Goal: Task Accomplishment & Management: Use online tool/utility

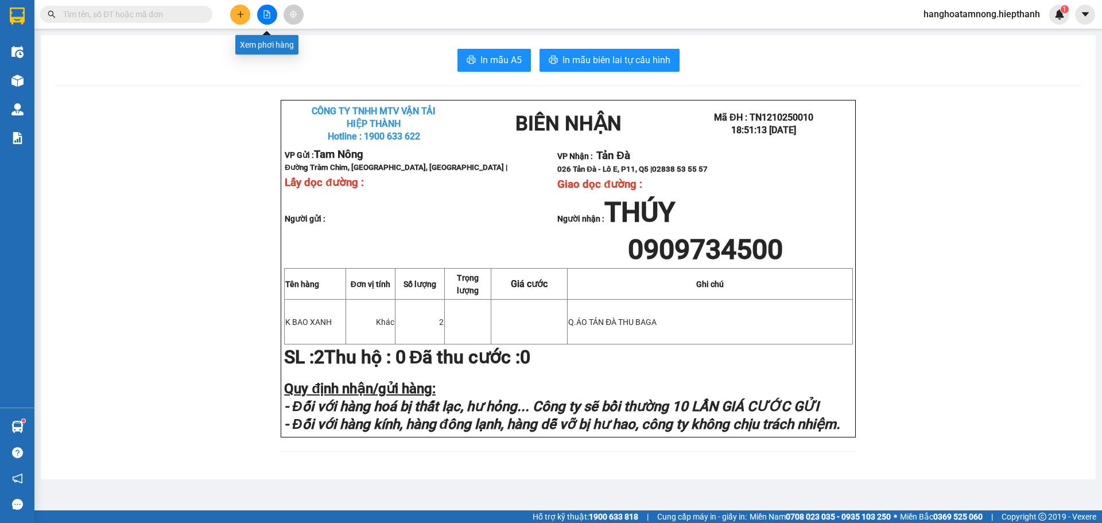
click at [266, 10] on button at bounding box center [267, 15] width 20 height 20
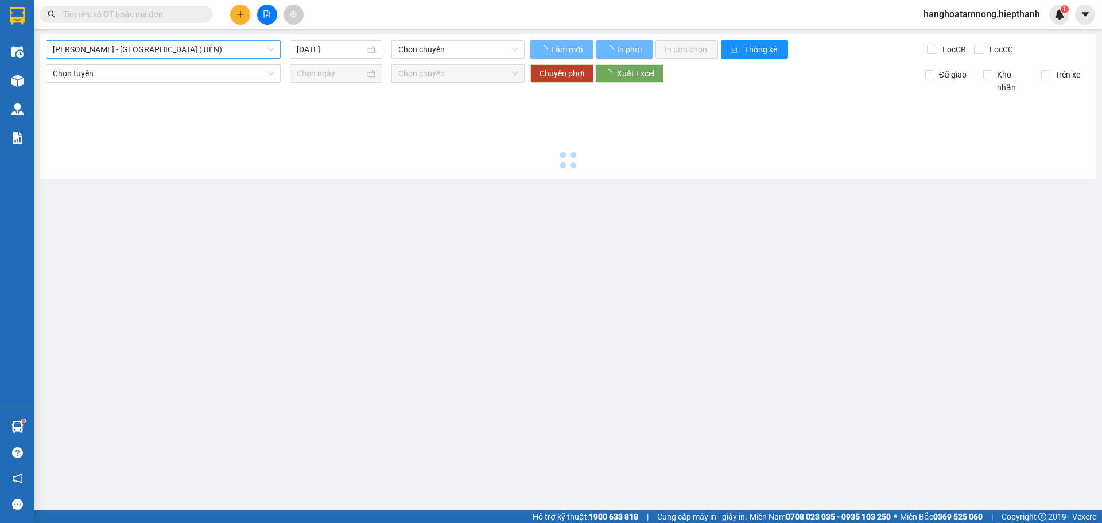
type input "[DATE]"
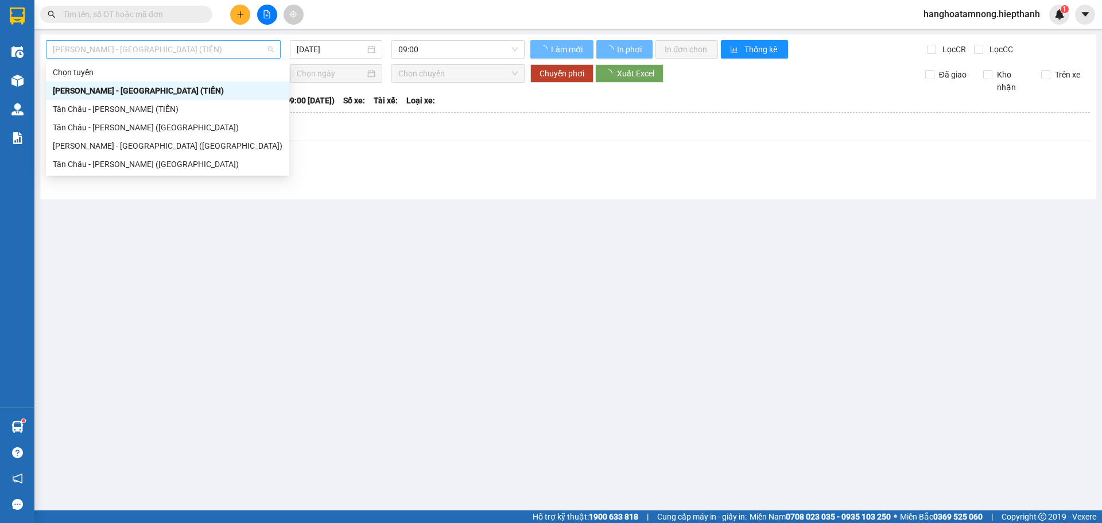
click at [177, 47] on span "[PERSON_NAME] - [GEOGRAPHIC_DATA] (TIỀN)" at bounding box center [163, 49] width 221 height 17
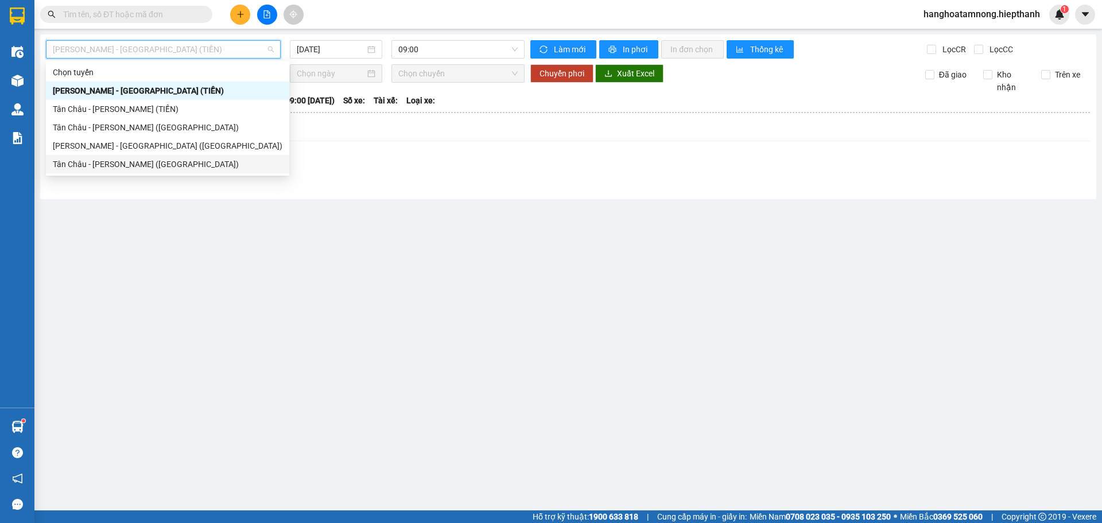
click at [99, 165] on div "Tân Châu - [PERSON_NAME] ([GEOGRAPHIC_DATA])" at bounding box center [168, 164] width 230 height 13
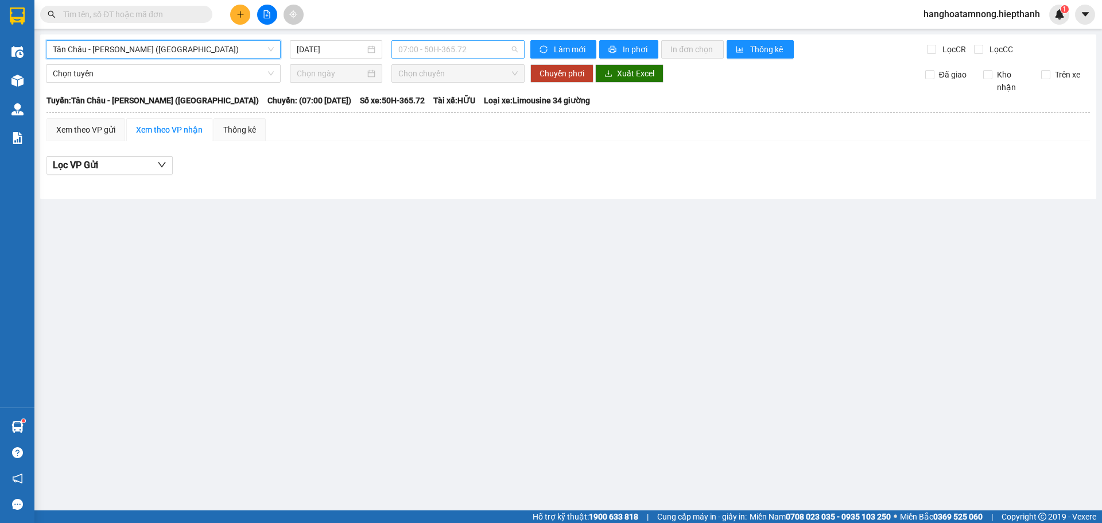
click at [427, 48] on span "07:00 - 50H-365.72" at bounding box center [457, 49] width 119 height 17
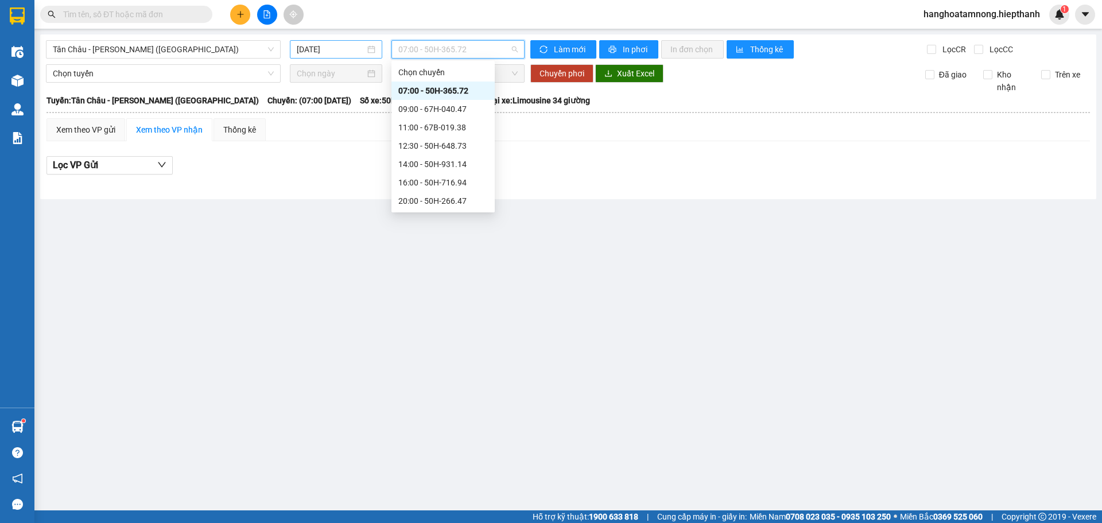
click at [320, 46] on input "[DATE]" at bounding box center [331, 49] width 68 height 13
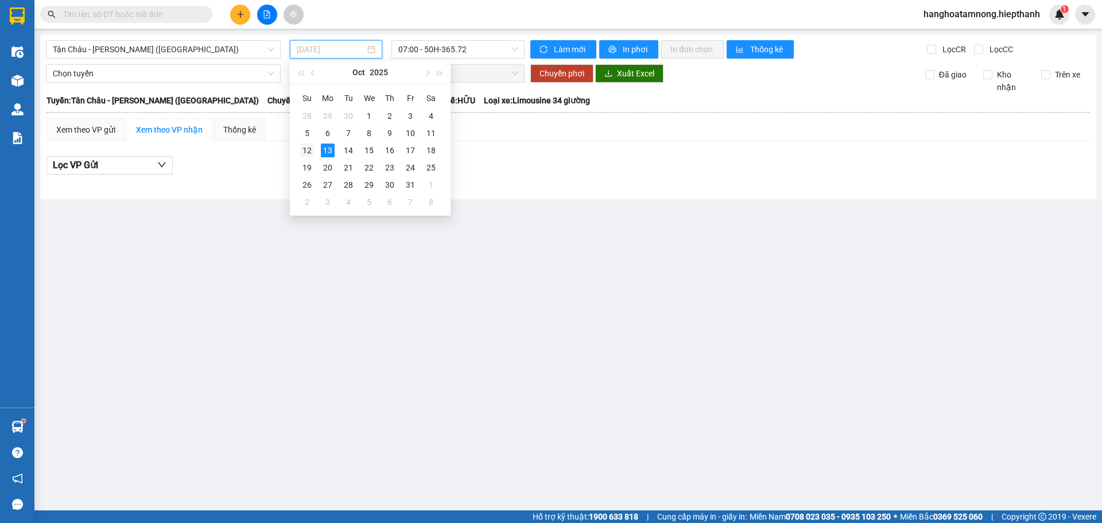
click at [309, 151] on div "12" at bounding box center [307, 150] width 14 height 14
type input "[DATE]"
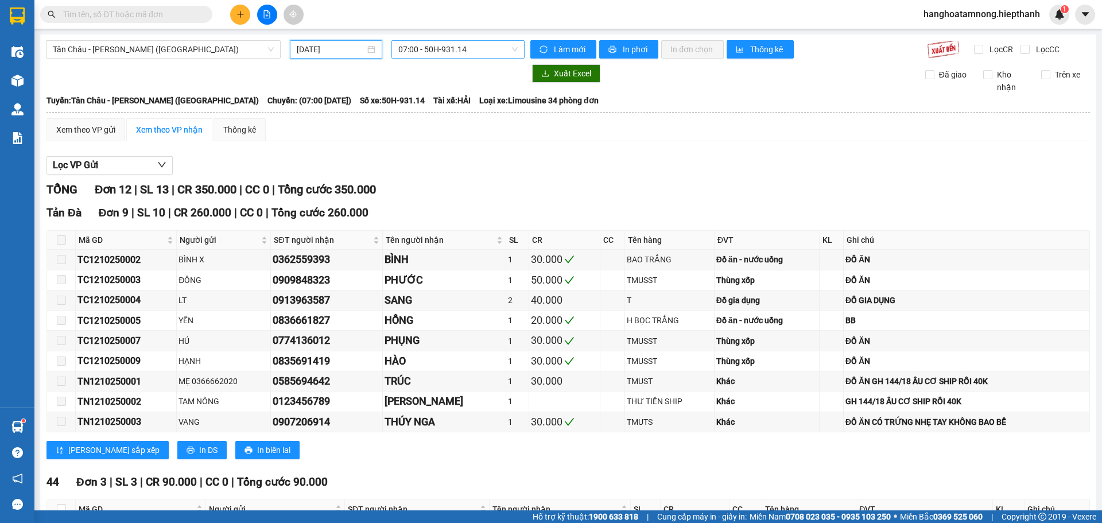
click at [418, 52] on span "07:00 - 50H-931.14" at bounding box center [457, 49] width 119 height 17
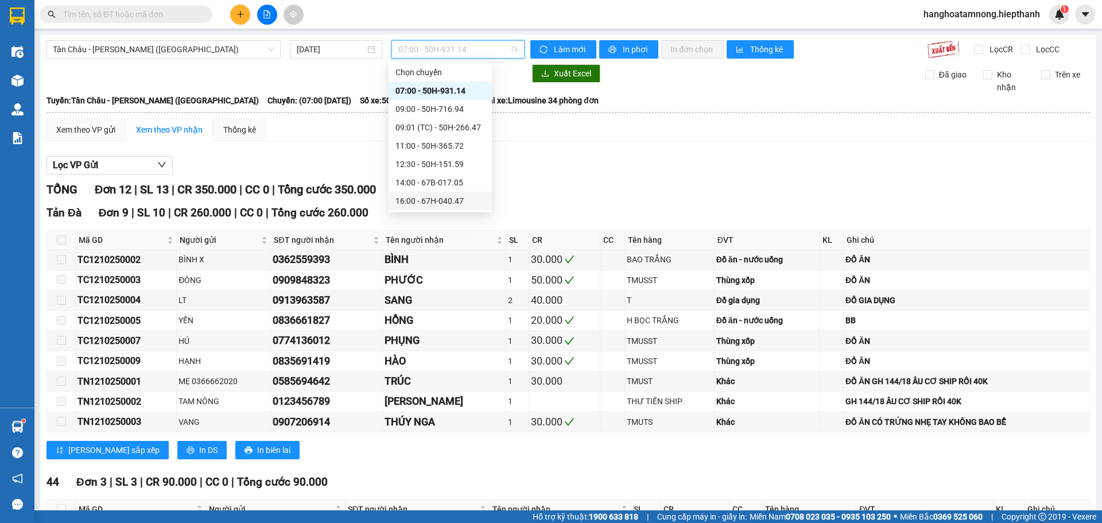
scroll to position [110, 0]
click at [409, 125] on div "22:00 - 50H-648.73" at bounding box center [440, 127] width 90 height 13
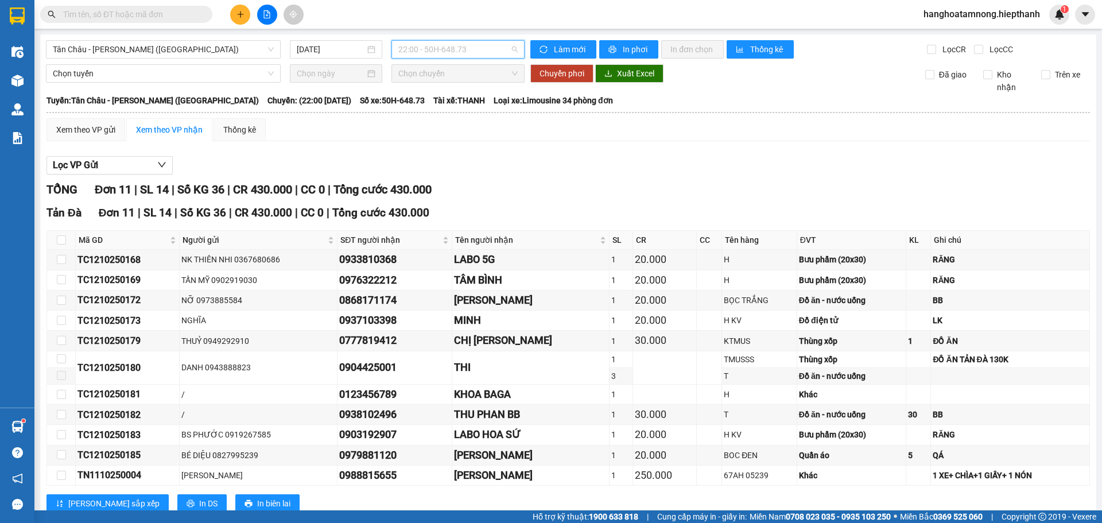
click at [433, 50] on span "22:00 - 50H-648.73" at bounding box center [457, 49] width 119 height 17
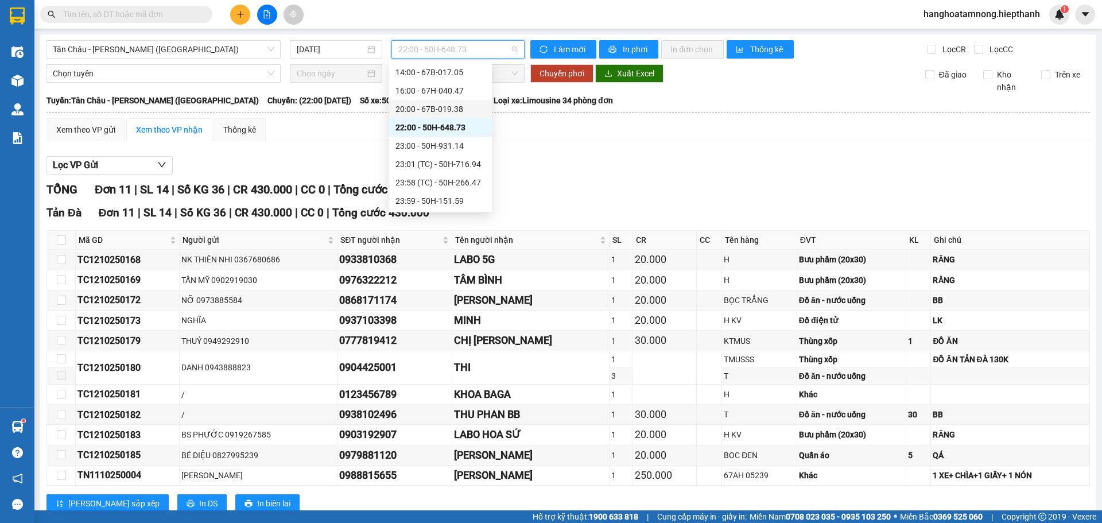
click at [406, 111] on div "20:00 - 67B-019.38" at bounding box center [440, 109] width 90 height 13
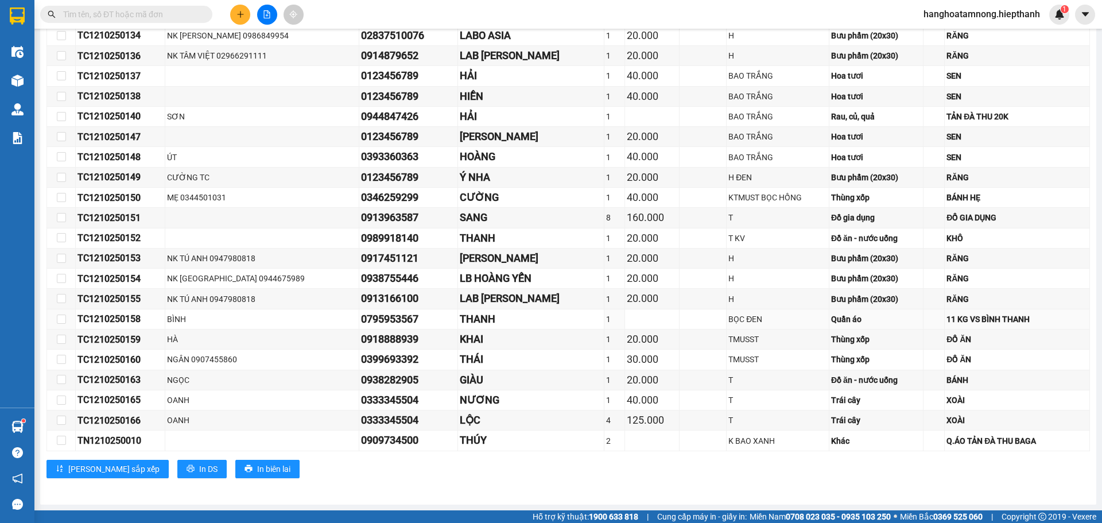
scroll to position [436, 0]
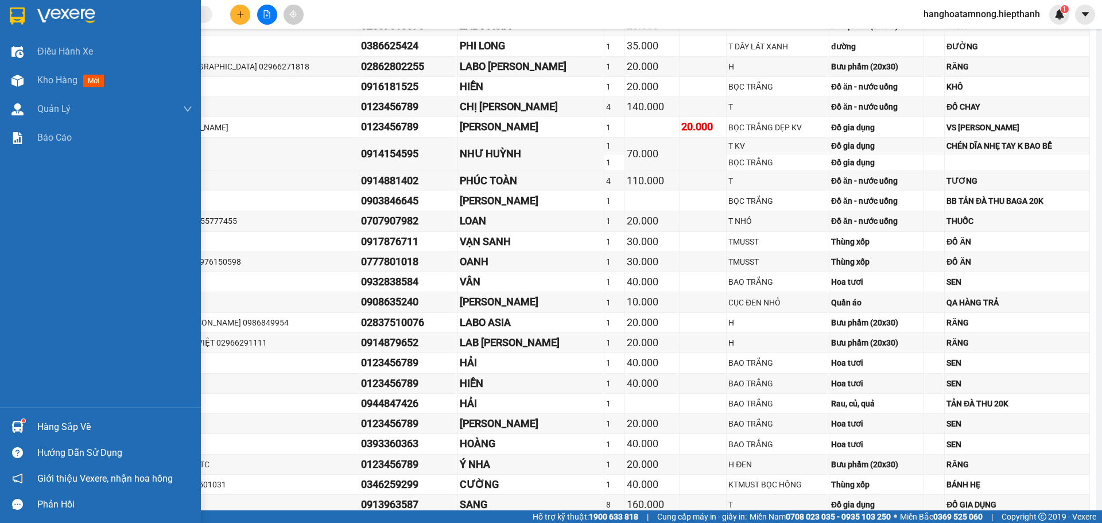
click at [69, 12] on img at bounding box center [66, 15] width 58 height 17
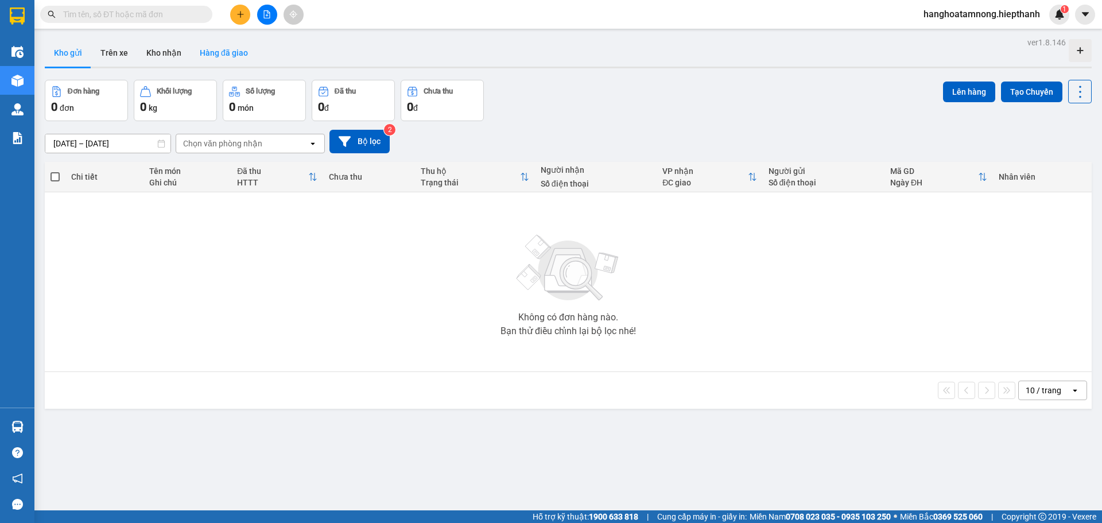
click at [228, 53] on button "Hàng đã giao" at bounding box center [224, 53] width 67 height 28
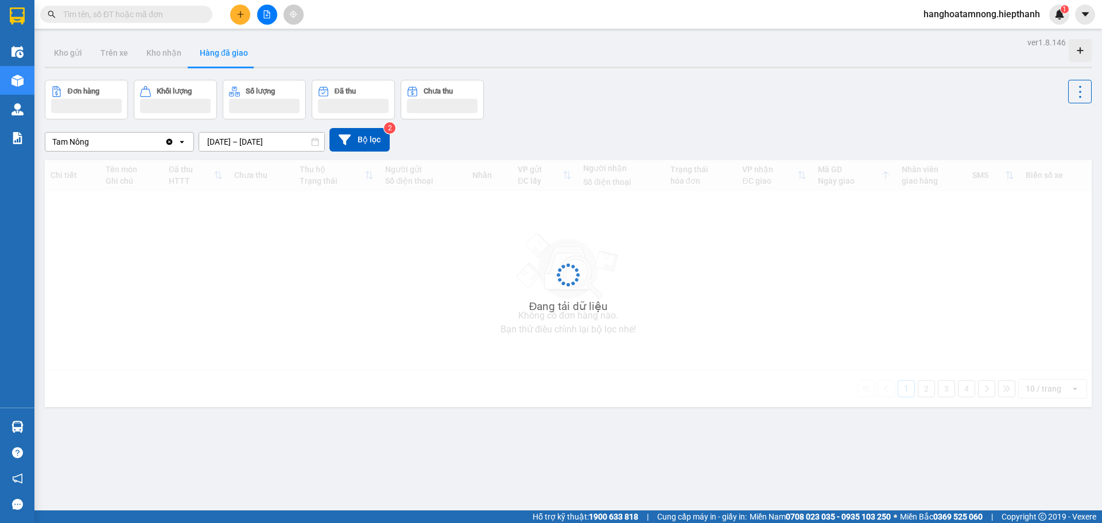
drag, startPoint x: 231, startPoint y: 143, endPoint x: 237, endPoint y: 143, distance: 5.8
click at [232, 143] on input "11/10/2025 – 13/10/2025" at bounding box center [261, 142] width 125 height 18
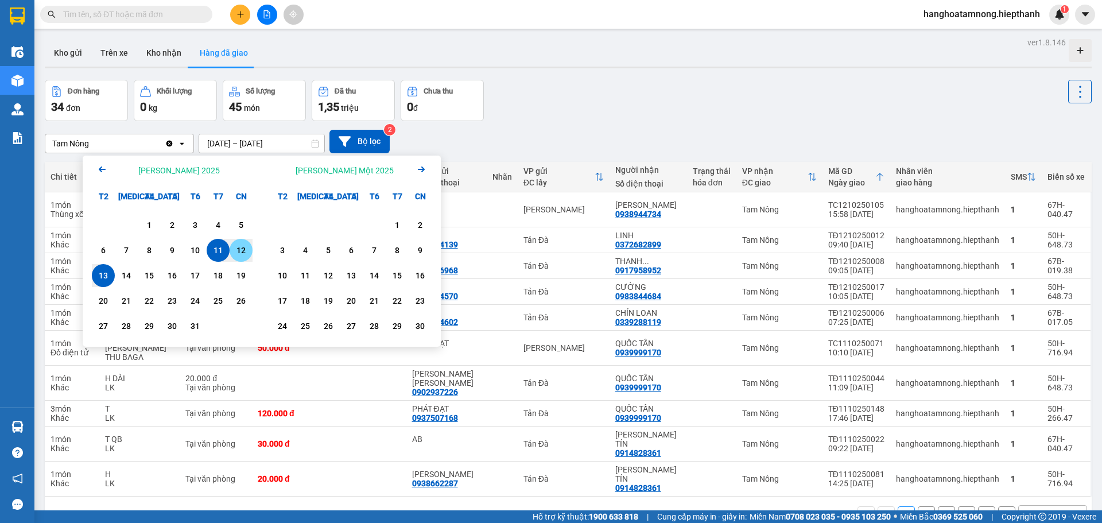
click at [234, 247] on div "12" at bounding box center [241, 250] width 16 height 14
click at [238, 249] on div "12" at bounding box center [241, 250] width 16 height 14
type input "12/10/2025 – 12/10/2025"
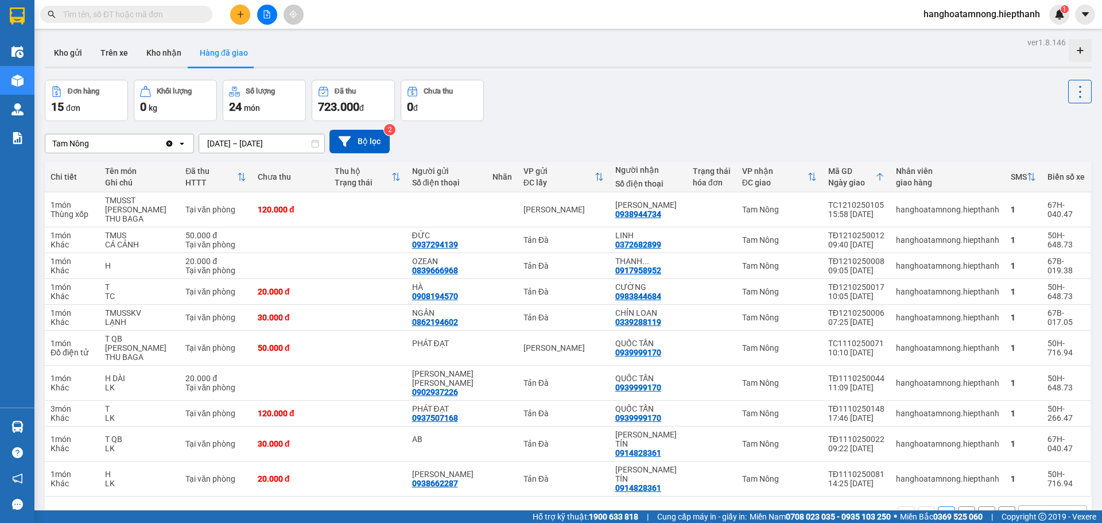
click at [272, 16] on button at bounding box center [267, 15] width 20 height 20
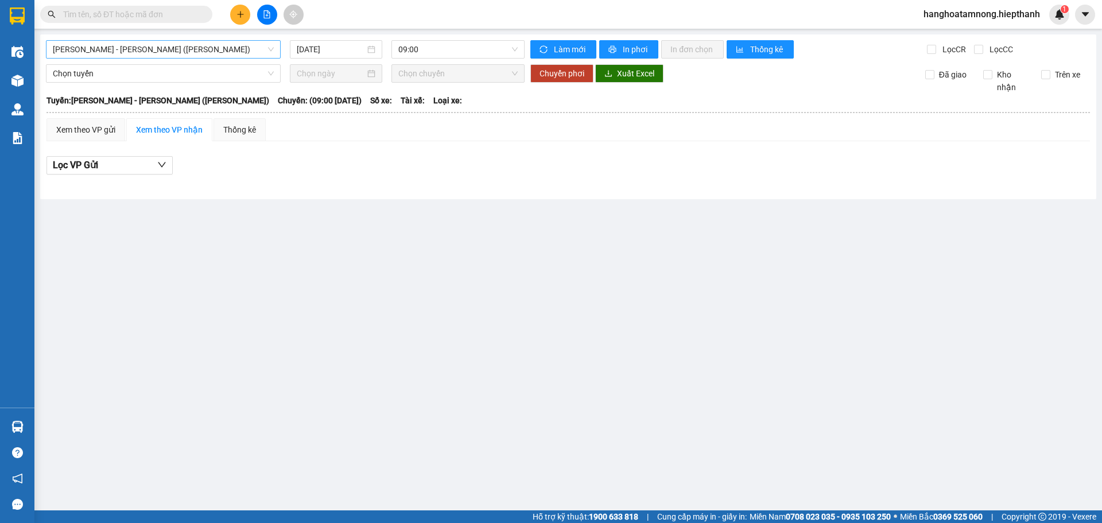
click at [154, 52] on span "[PERSON_NAME] - [GEOGRAPHIC_DATA] (TIỀN)" at bounding box center [163, 49] width 221 height 17
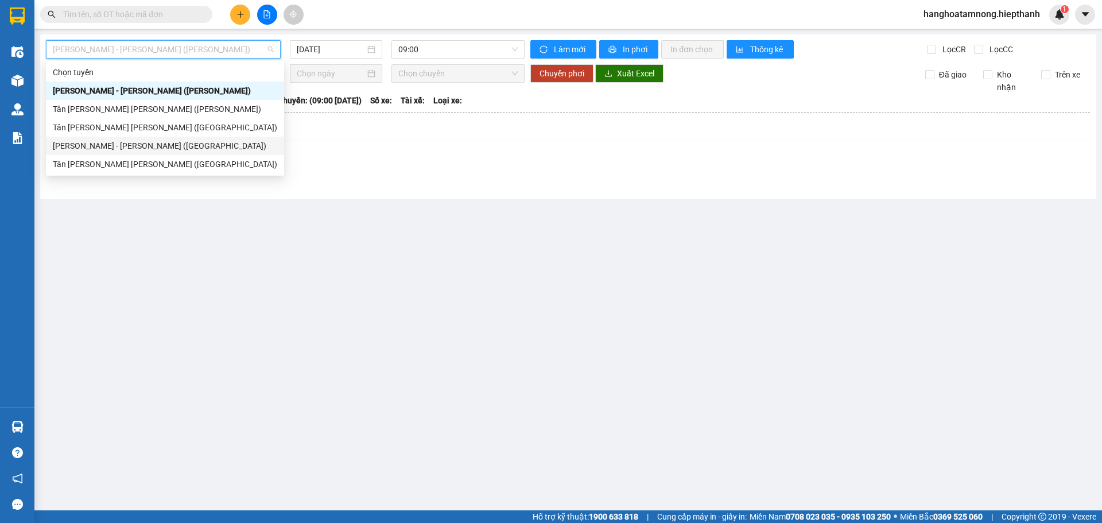
click at [92, 145] on div "[PERSON_NAME] - [GEOGRAPHIC_DATA] ([GEOGRAPHIC_DATA])" at bounding box center [165, 145] width 224 height 13
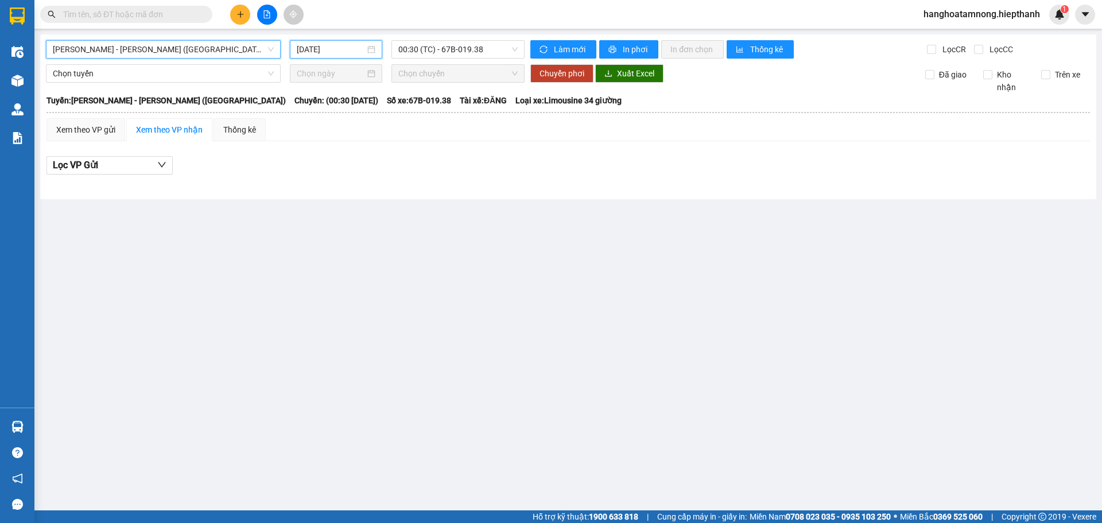
click at [360, 49] on input "[DATE]" at bounding box center [331, 49] width 68 height 13
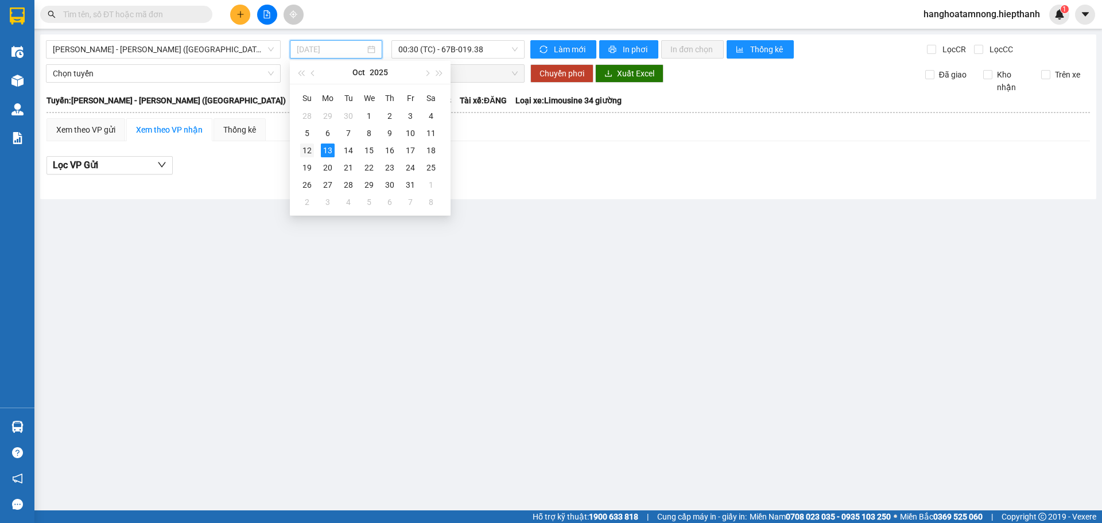
click at [312, 152] on div "12" at bounding box center [307, 150] width 14 height 14
type input "[DATE]"
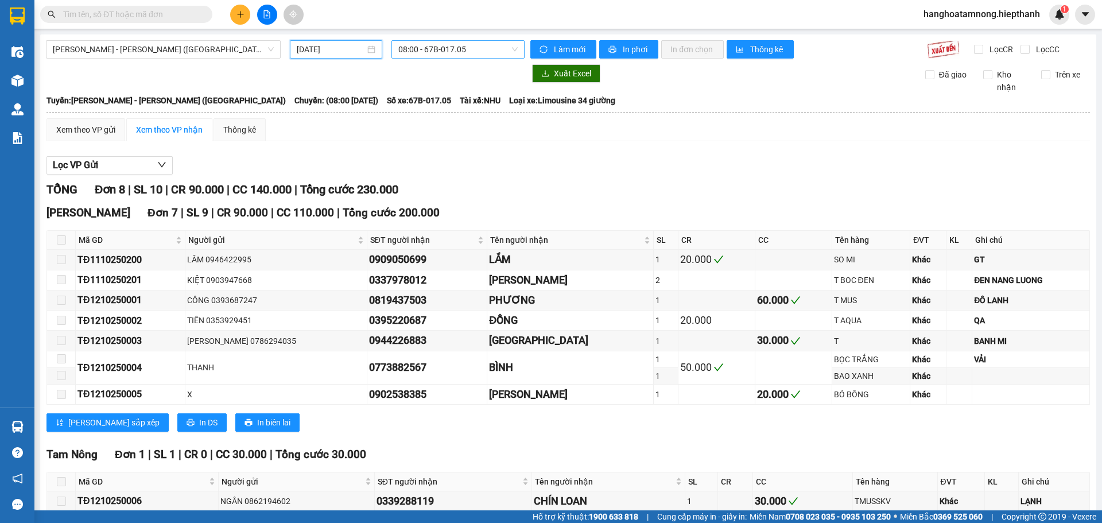
click at [430, 54] on span "08:00 - 67B-017.05" at bounding box center [457, 49] width 119 height 17
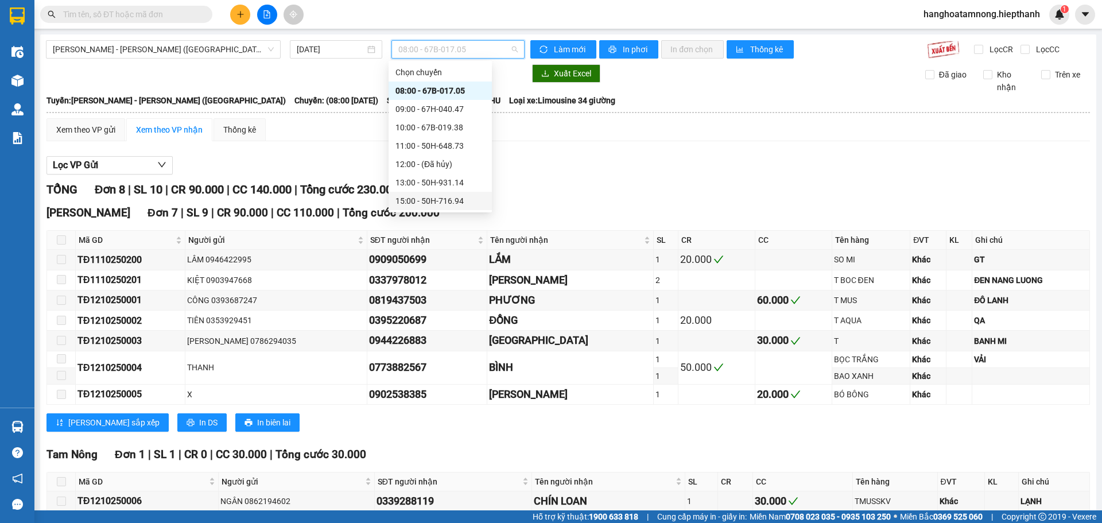
scroll to position [57, 0]
click at [407, 164] on div "17:00 - 50H-266.47" at bounding box center [440, 162] width 90 height 13
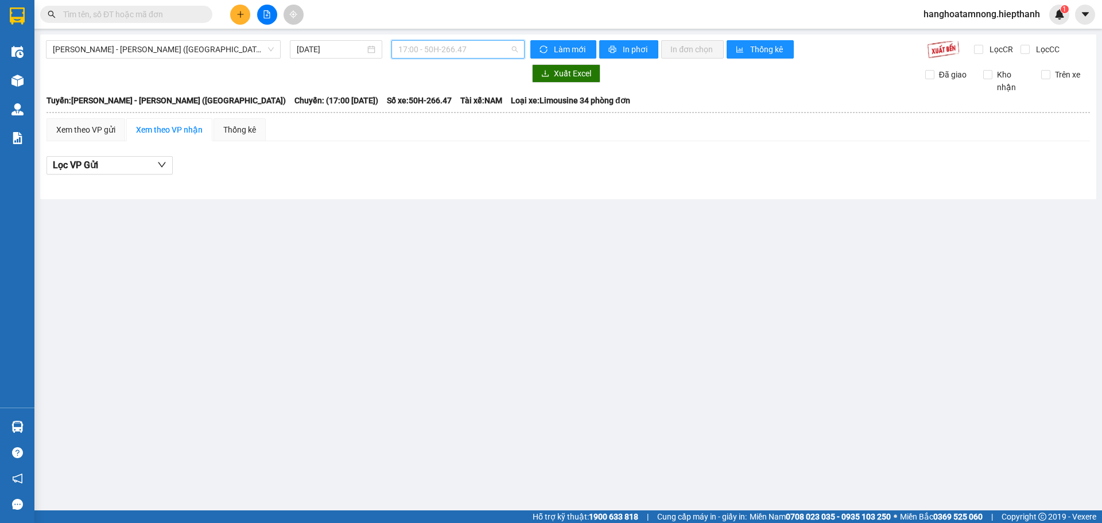
click at [419, 50] on span "17:00 - 50H-266.47" at bounding box center [457, 49] width 119 height 17
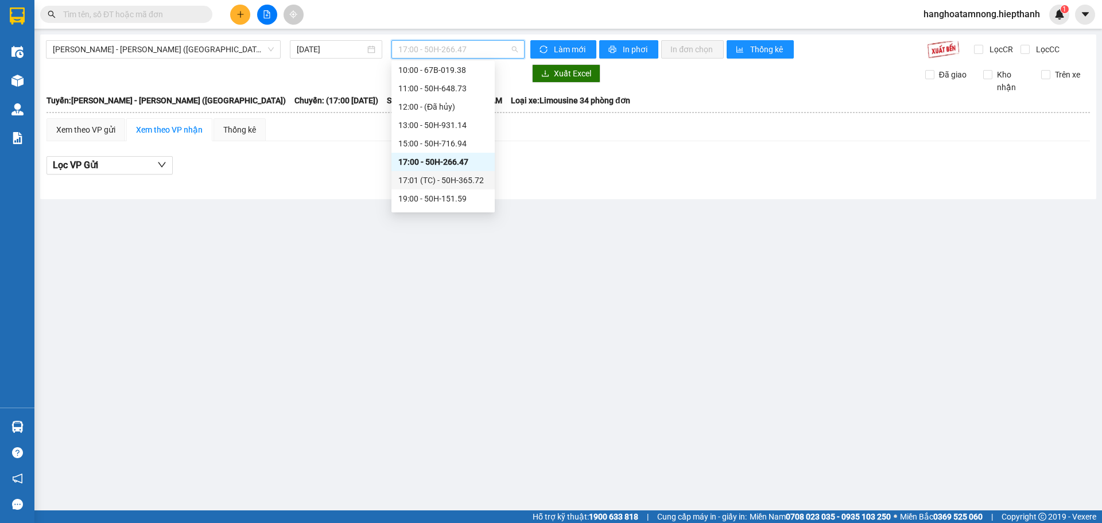
click at [411, 177] on div "17:01 (TC) - 50H-365.72" at bounding box center [443, 180] width 90 height 13
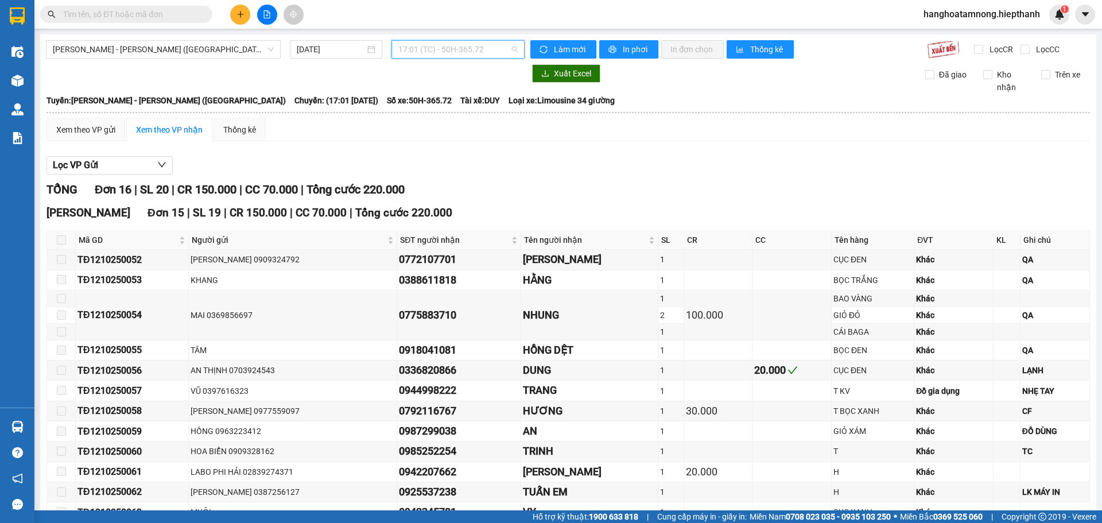
click at [427, 49] on span "17:01 (TC) - 50H-365.72" at bounding box center [457, 49] width 119 height 17
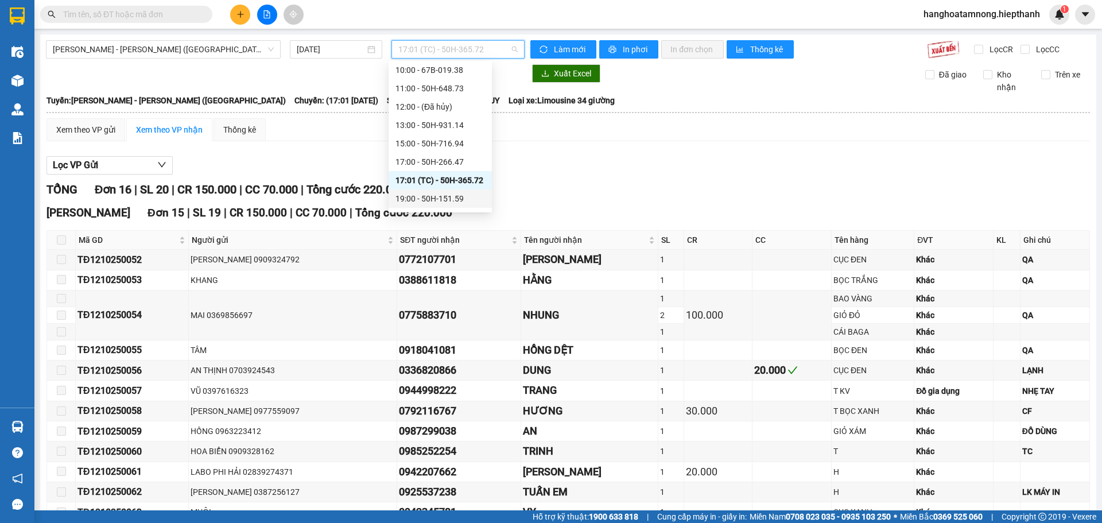
click at [408, 196] on div "19:00 - 50H-151.59" at bounding box center [440, 198] width 90 height 13
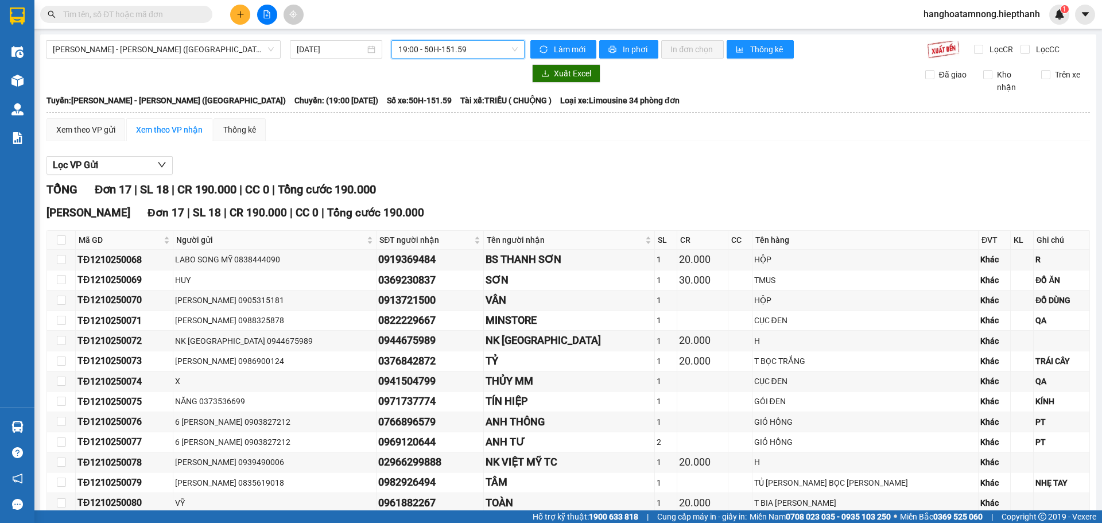
click at [459, 53] on span "19:00 - 50H-151.59" at bounding box center [457, 49] width 119 height 17
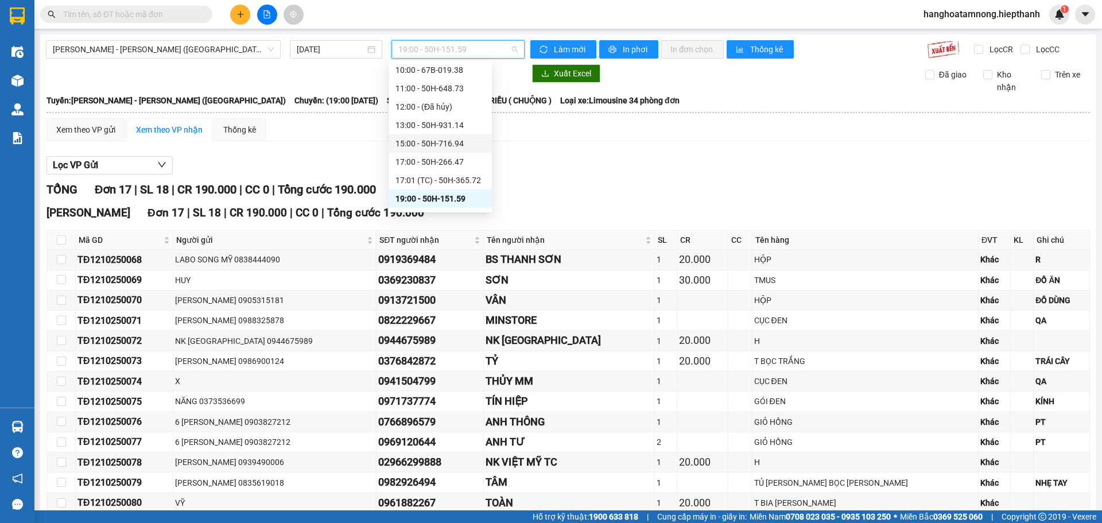
scroll to position [92, 0]
click at [420, 188] on div "21:00 - 50H-365.72" at bounding box center [440, 182] width 90 height 13
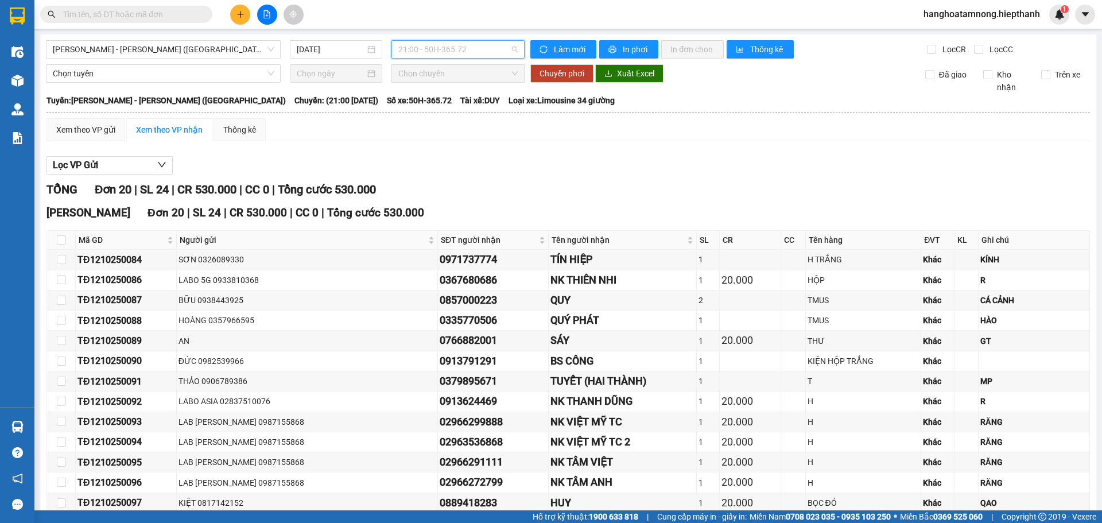
click at [452, 53] on span "21:00 - 50H-365.72" at bounding box center [457, 49] width 119 height 17
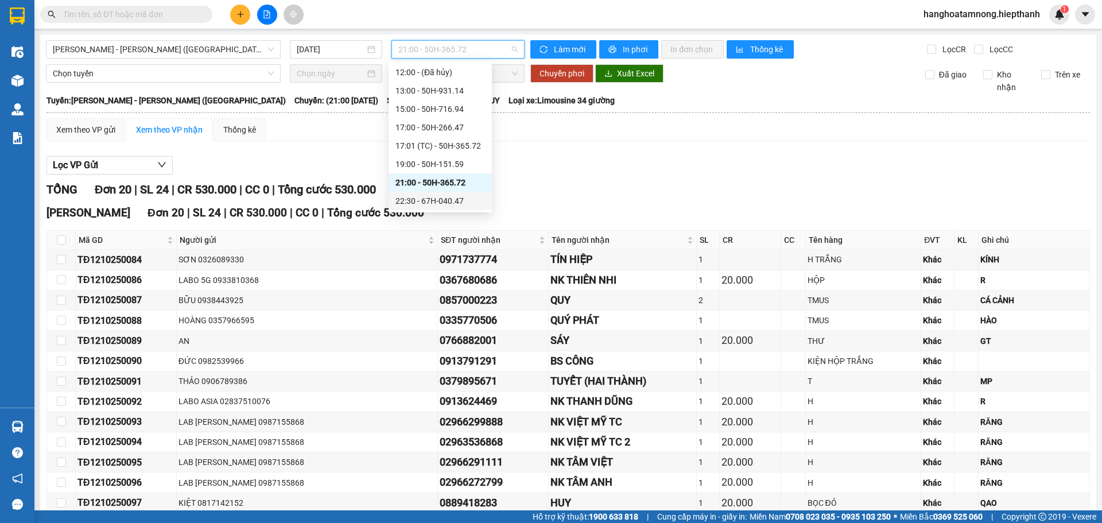
click at [417, 202] on div "22:30 - 67H-040.47" at bounding box center [440, 201] width 90 height 13
